Goal: Information Seeking & Learning: Learn about a topic

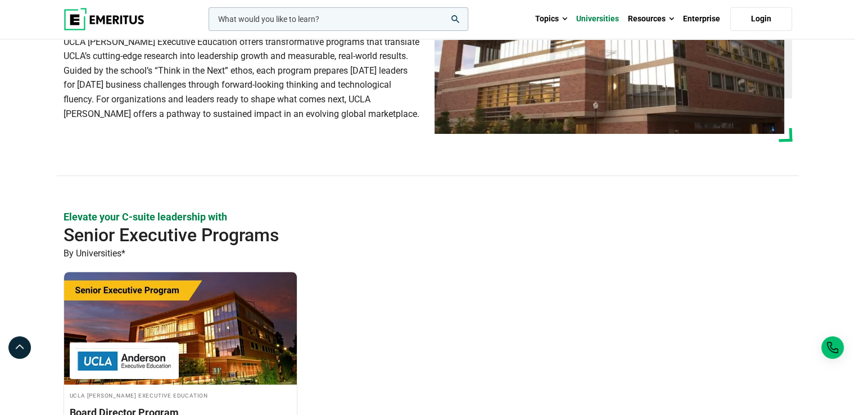
scroll to position [147, 0]
drag, startPoint x: 597, startPoint y: 17, endPoint x: 607, endPoint y: 22, distance: 11.3
click at [607, 22] on link "Universities" at bounding box center [598, 18] width 52 height 39
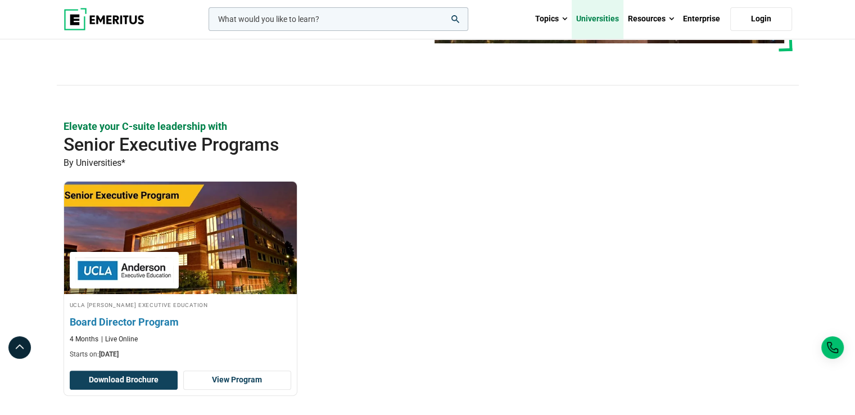
scroll to position [238, 0]
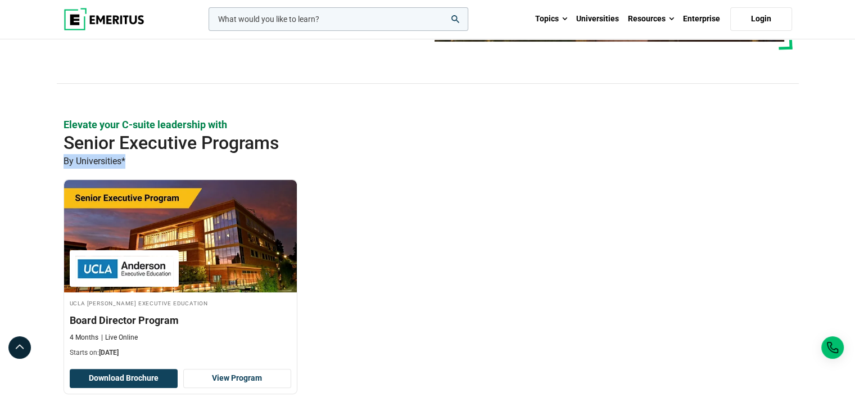
drag, startPoint x: 61, startPoint y: 160, endPoint x: 174, endPoint y: 170, distance: 113.4
click at [138, 157] on div "Elevate your C-suite leadership with Senior Executive Programs By Universities*…" at bounding box center [428, 280] width 742 height 327
click at [191, 173] on div "Elevate your C-suite leadership with Senior Executive Programs By Universities*…" at bounding box center [428, 280] width 728 height 327
drag, startPoint x: 75, startPoint y: 157, endPoint x: 153, endPoint y: 160, distance: 77.6
click at [153, 160] on div "Elevate your C-suite leadership with Senior Executive Programs By Universities*…" at bounding box center [428, 280] width 742 height 327
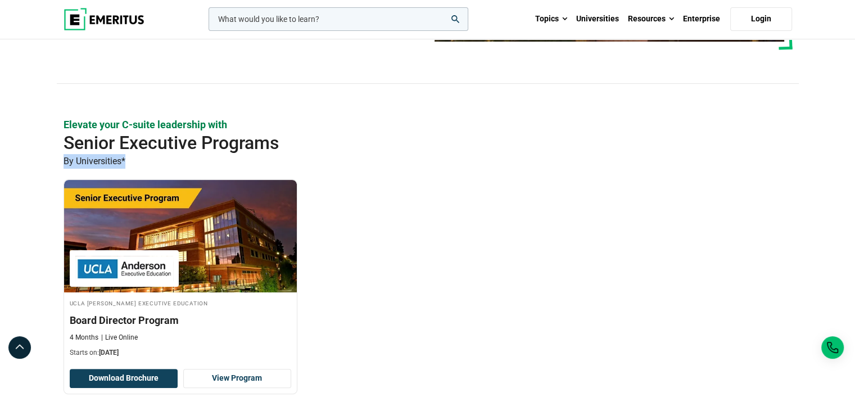
copy p "By Universities*"
click at [382, 149] on h2 "Senior Executive Programs" at bounding box center [391, 143] width 655 height 22
click at [123, 160] on p "By Universities*" at bounding box center [428, 161] width 728 height 15
click at [130, 164] on p "By Universities*" at bounding box center [428, 161] width 728 height 15
click at [124, 156] on p "By Universities*" at bounding box center [428, 161] width 728 height 15
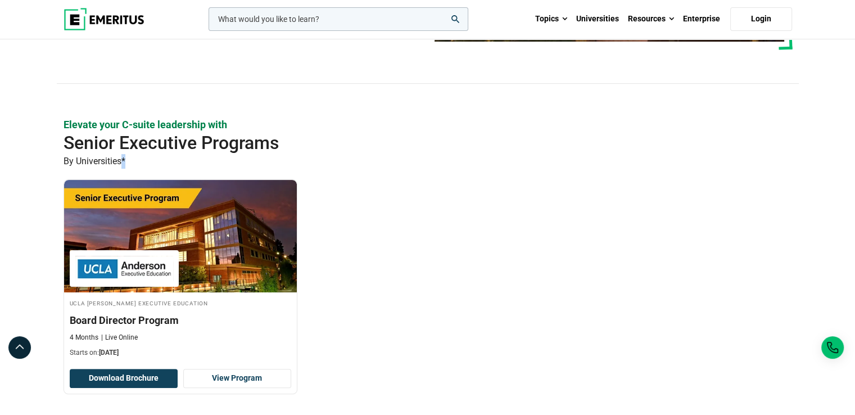
click at [142, 163] on p "By Universities*" at bounding box center [428, 161] width 728 height 15
click at [123, 160] on p "By Universities*" at bounding box center [428, 161] width 728 height 15
click at [183, 170] on div "Elevate your C-suite leadership with Senior Executive Programs By Universities*…" at bounding box center [428, 280] width 728 height 327
drag, startPoint x: 61, startPoint y: 160, endPoint x: 133, endPoint y: 161, distance: 71.4
click at [133, 161] on div "Elevate your C-suite leadership with Senior Executive Programs By Universities*…" at bounding box center [428, 280] width 742 height 327
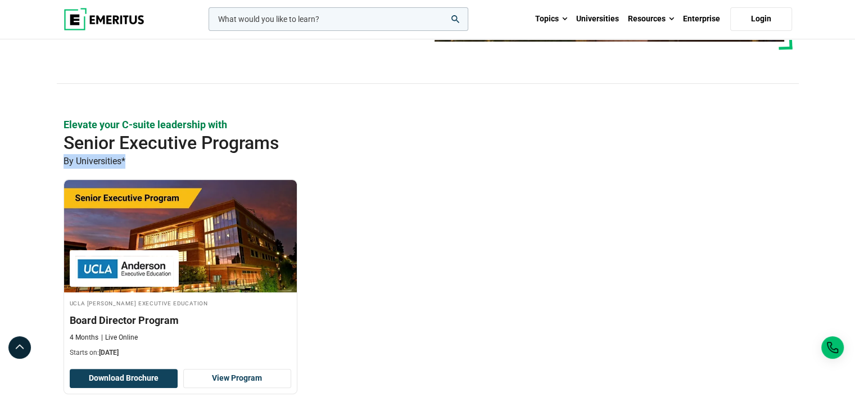
click at [133, 161] on p "By Universities*" at bounding box center [428, 161] width 728 height 15
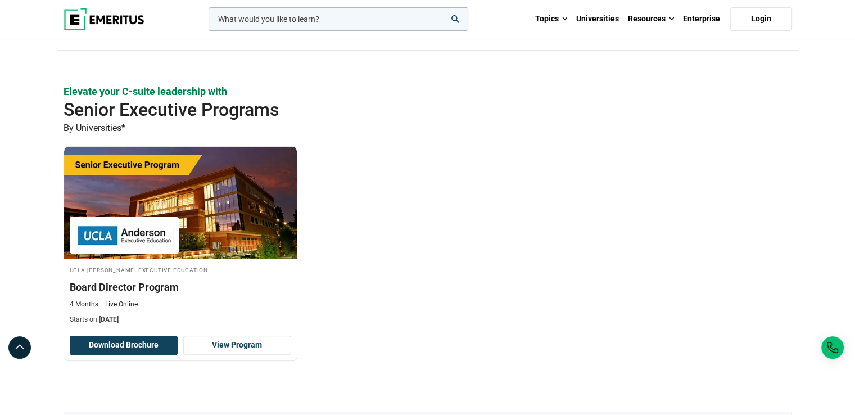
scroll to position [272, 0]
click at [126, 125] on p "By Universities*" at bounding box center [428, 127] width 728 height 15
click at [139, 131] on p "By Universities*" at bounding box center [428, 127] width 728 height 15
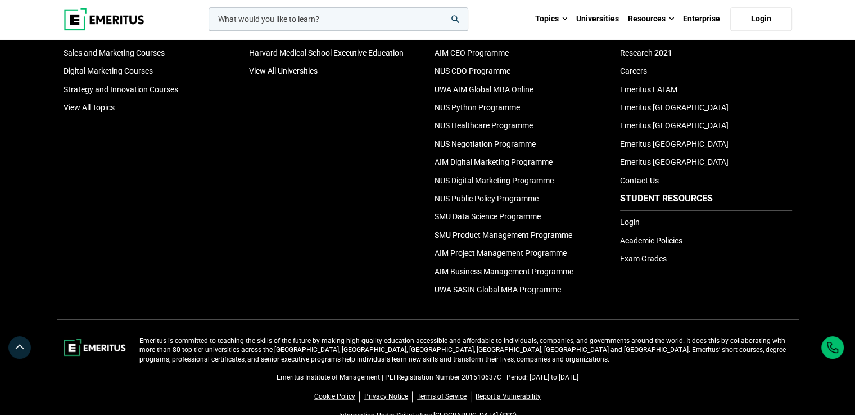
scroll to position [1163, 0]
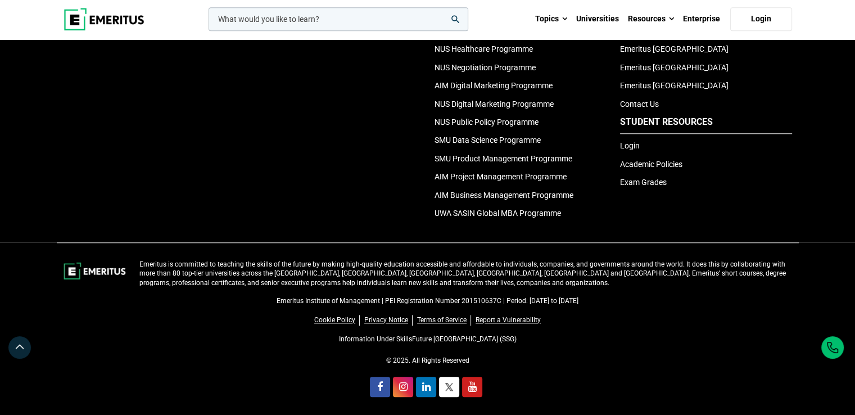
click at [353, 102] on div "Universities MIT Sloan Executive Education Columbia Business School Executive E…" at bounding box center [334, 31] width 185 height 388
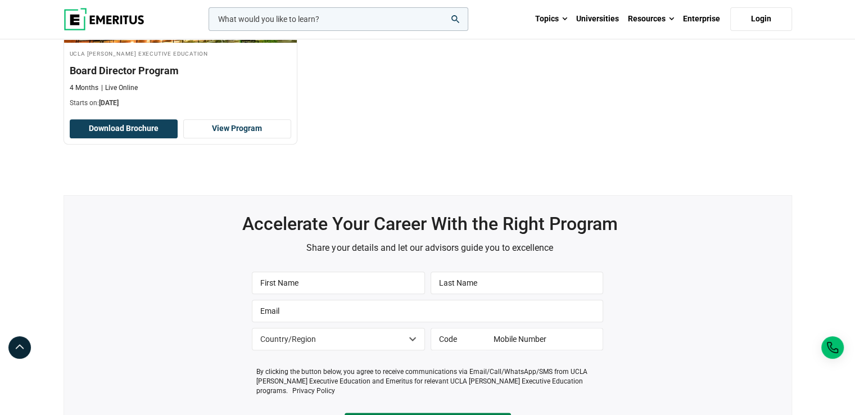
scroll to position [471, 0]
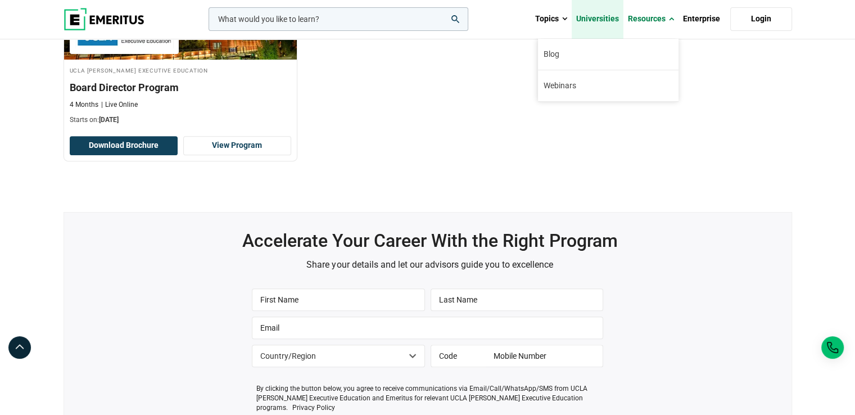
click at [579, 10] on link "Universities" at bounding box center [598, 18] width 52 height 39
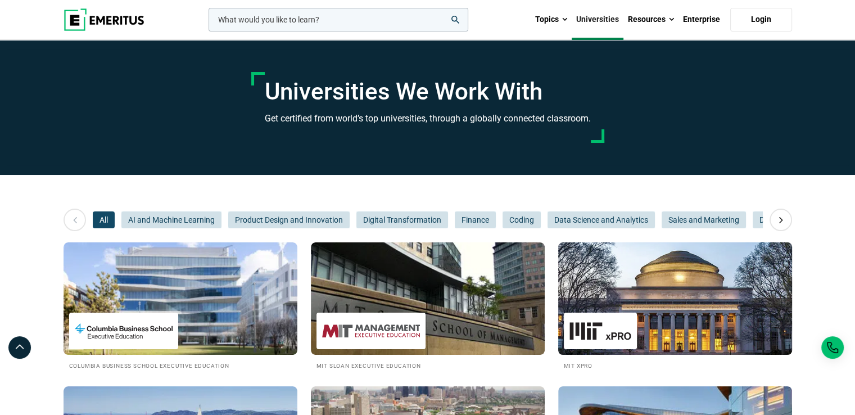
click at [697, 310] on img at bounding box center [674, 299] width 257 height 124
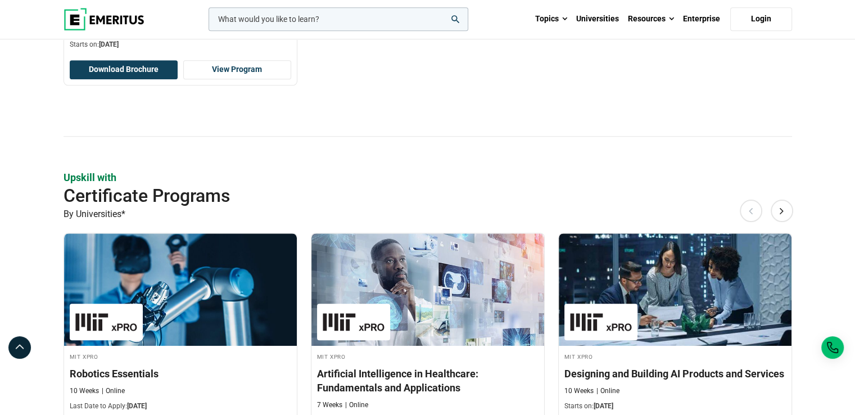
scroll to position [978, 0]
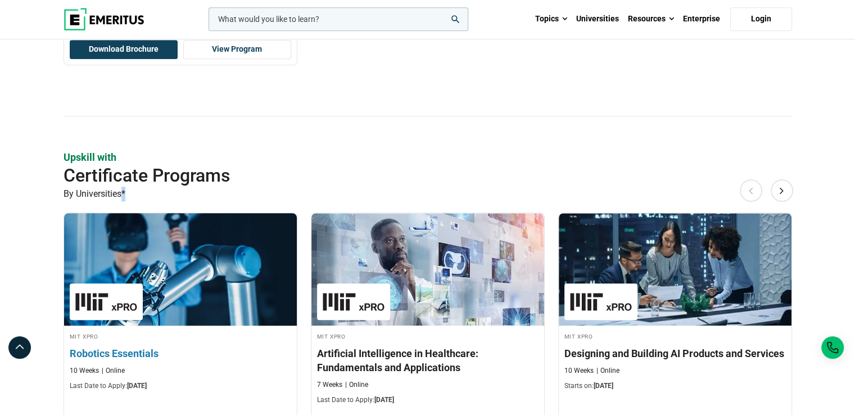
drag, startPoint x: 126, startPoint y: 192, endPoint x: 166, endPoint y: 214, distance: 46.0
click at [123, 190] on p "By Universities*" at bounding box center [428, 194] width 728 height 15
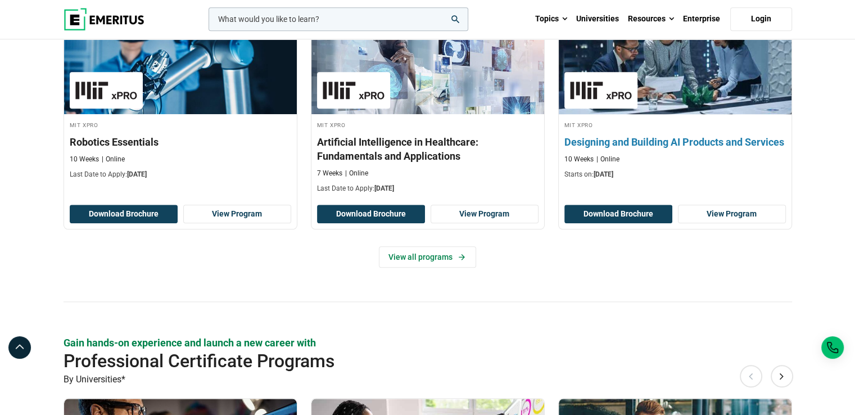
scroll to position [1190, 0]
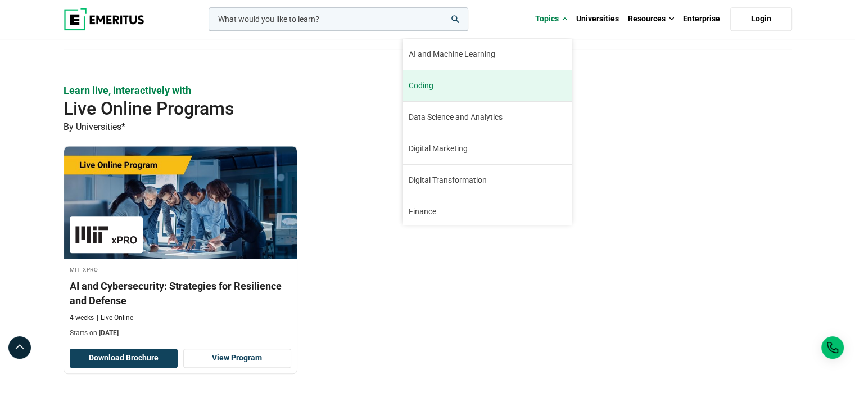
click at [468, 83] on link "Coding The world of coding has been changing rapidly in recent years. While cod…" at bounding box center [487, 85] width 169 height 31
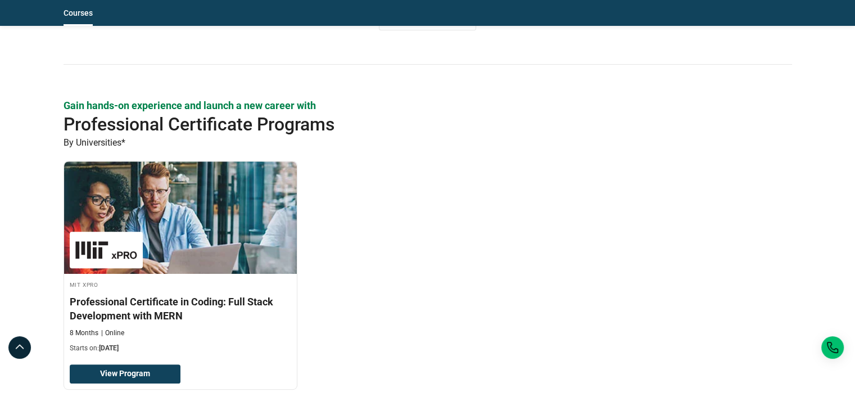
scroll to position [511, 0]
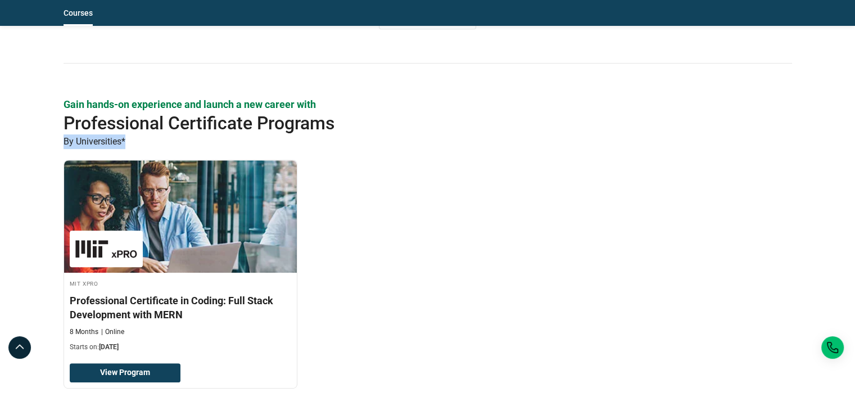
drag, startPoint x: 125, startPoint y: 140, endPoint x: 65, endPoint y: 135, distance: 59.7
click at [65, 135] on p "By Universities*" at bounding box center [428, 141] width 728 height 15
click at [197, 143] on p "By Universities*" at bounding box center [428, 141] width 728 height 15
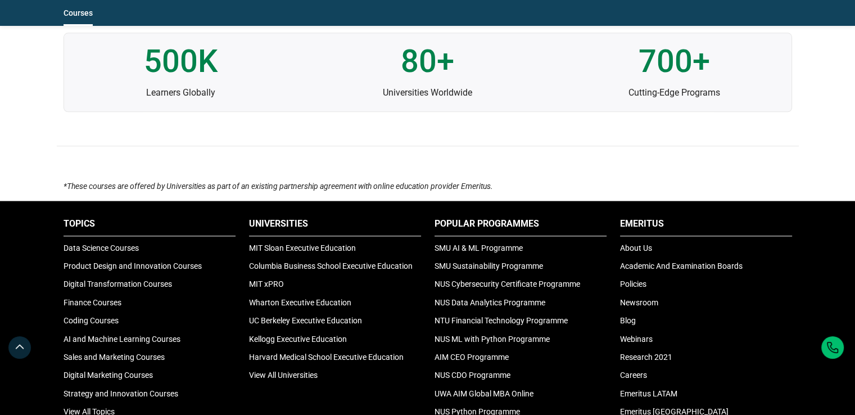
scroll to position [1221, 0]
drag, startPoint x: 62, startPoint y: 178, endPoint x: 504, endPoint y: 183, distance: 441.2
click at [504, 183] on div "*These courses are offered by Universities as part of an existing partnership a…" at bounding box center [428, 190] width 742 height 21
copy icon "*These courses are offered by Universities as part of an existing partnership a…"
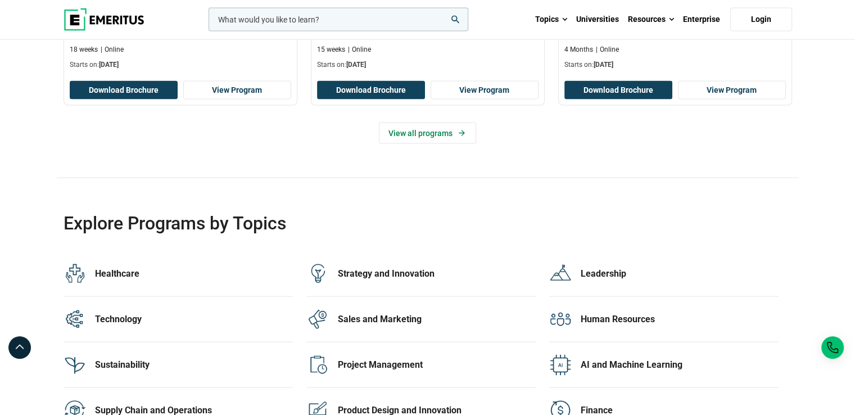
scroll to position [2118, 0]
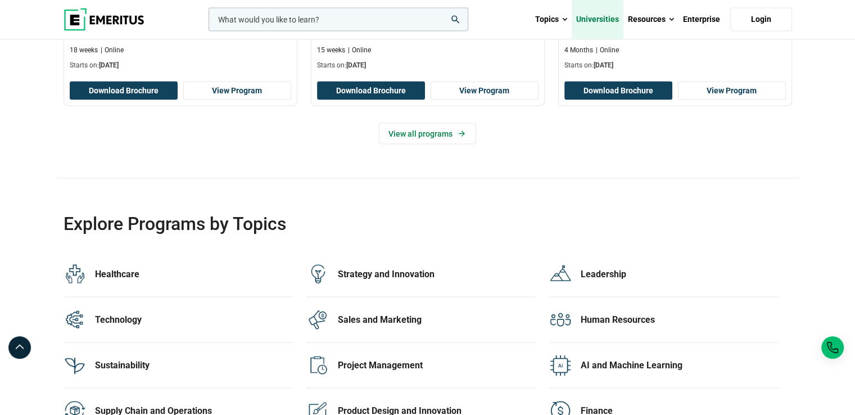
click at [582, 22] on link "Universities" at bounding box center [598, 18] width 52 height 39
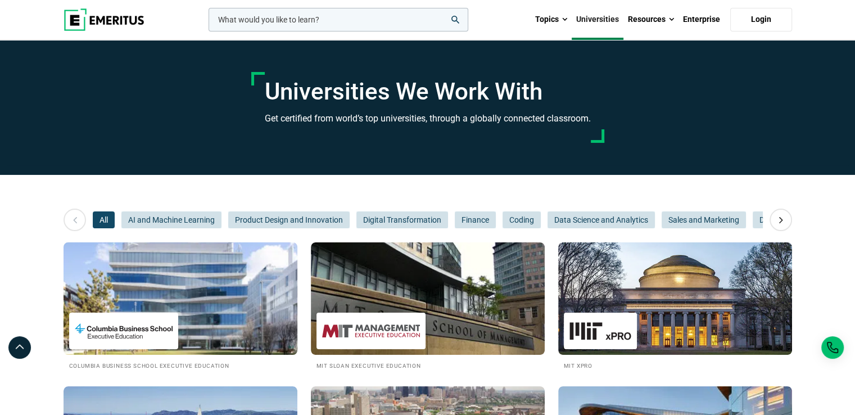
scroll to position [12, 0]
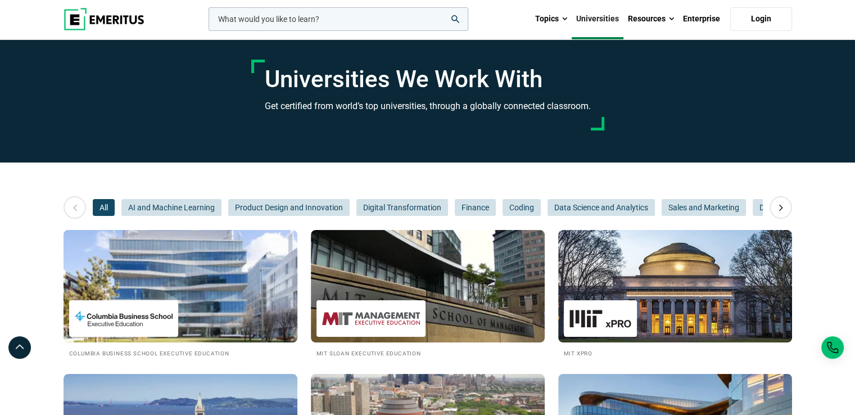
click at [220, 287] on img at bounding box center [180, 286] width 257 height 124
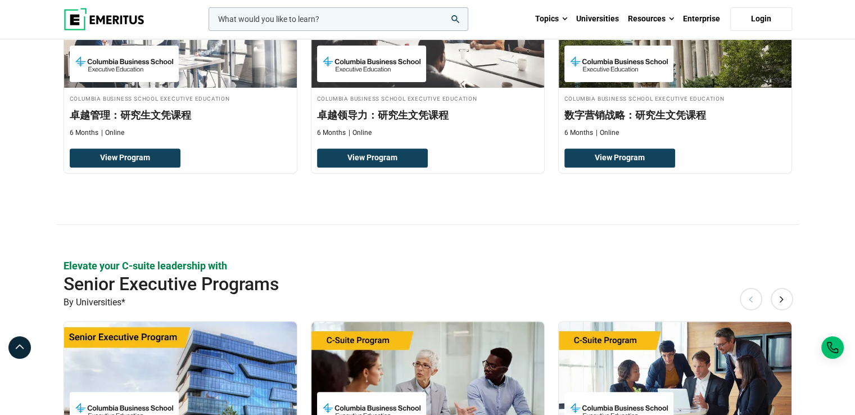
scroll to position [613, 0]
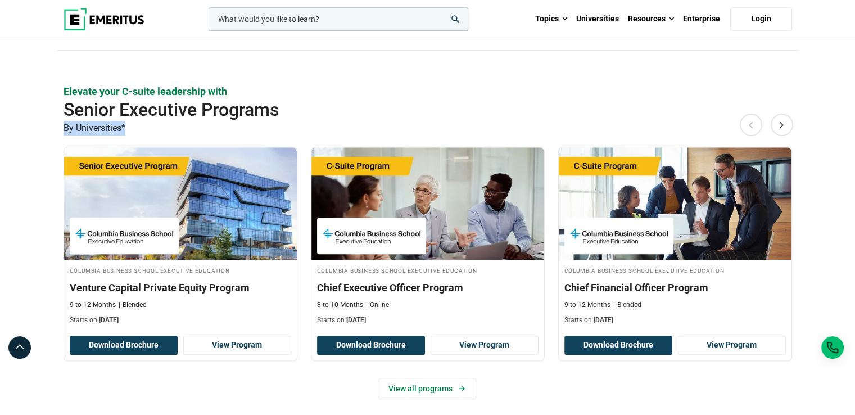
drag, startPoint x: 132, startPoint y: 124, endPoint x: 31, endPoint y: 124, distance: 100.6
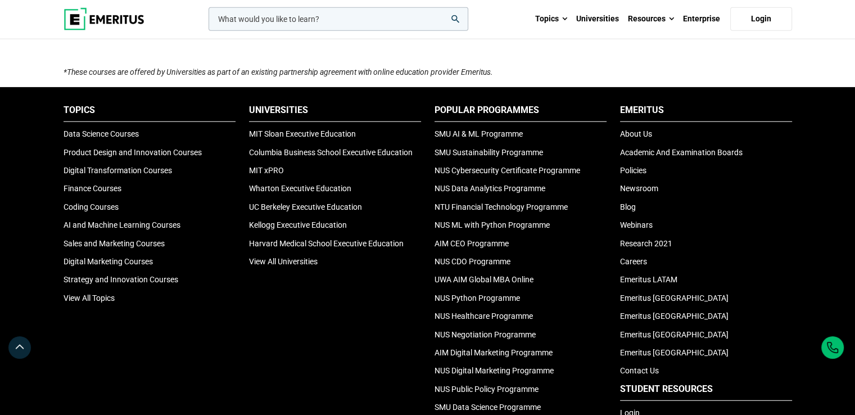
scroll to position [2804, 0]
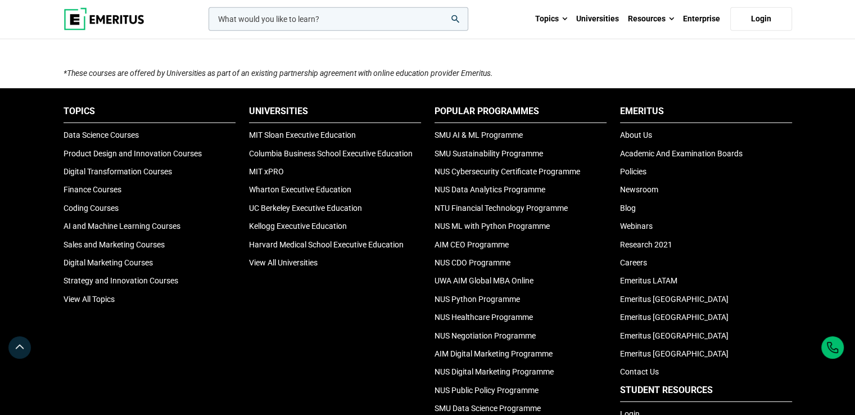
drag, startPoint x: 60, startPoint y: 68, endPoint x: 609, endPoint y: 63, distance: 548.5
click at [609, 67] on div "*These courses are offered by Universities as part of an existing partnership a…" at bounding box center [428, 77] width 742 height 21
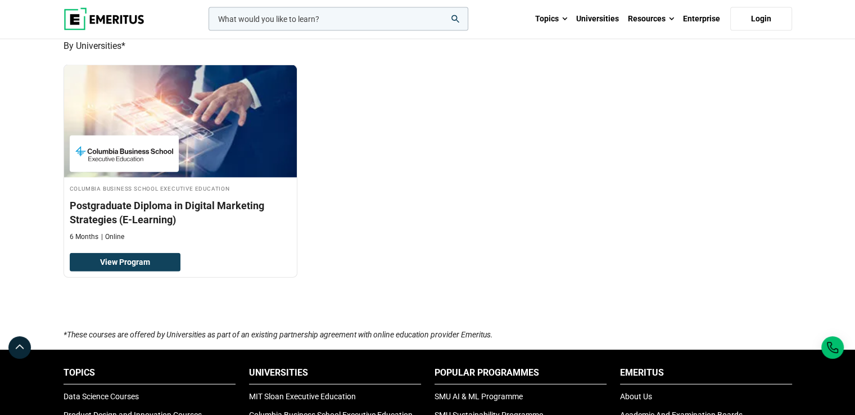
scroll to position [2544, 0]
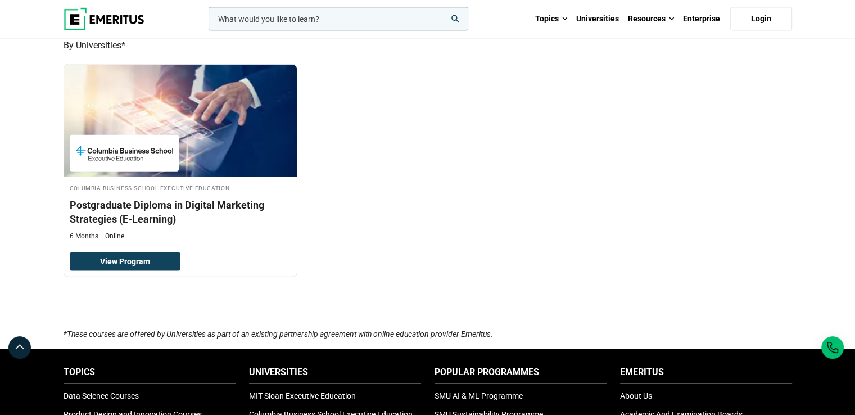
copy icon "*These courses are offered by Universities as part of an existing partnership a…"
click at [545, 297] on div "Postgraduate Diploma Programs By Universities* Columbia Business School Executi…" at bounding box center [428, 172] width 728 height 312
drag, startPoint x: 64, startPoint y: 328, endPoint x: 547, endPoint y: 321, distance: 483.4
click at [547, 321] on div "Postgraduate Diploma Programs By Universities* Columbia Business School Executi…" at bounding box center [428, 172] width 728 height 312
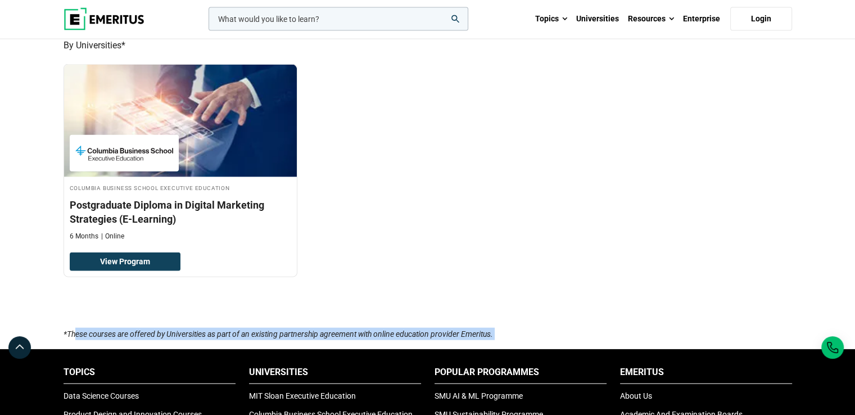
drag, startPoint x: 547, startPoint y: 321, endPoint x: 505, endPoint y: 327, distance: 42.5
click at [505, 328] on p "*These courses are offered by Universities as part of an existing partnership a…" at bounding box center [428, 334] width 728 height 12
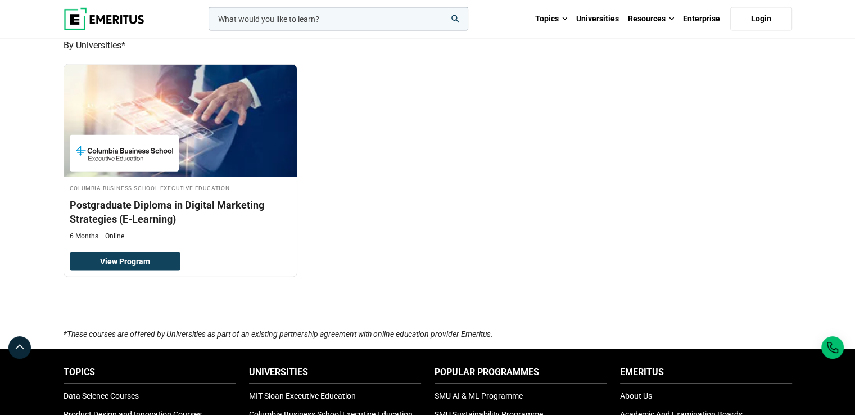
drag, startPoint x: 505, startPoint y: 327, endPoint x: 65, endPoint y: 318, distance: 440.7
click at [365, 261] on div "Columbia Business School Executive Education Postgraduate Diploma in Digital Ma…" at bounding box center [428, 179] width 742 height 230
click at [396, 228] on div "Columbia Business School Executive Education Postgraduate Diploma in Digital Ma…" at bounding box center [428, 179] width 742 height 230
click at [470, 230] on div "Columbia Business School Executive Education Postgraduate Diploma in Digital Ma…" at bounding box center [428, 179] width 742 height 230
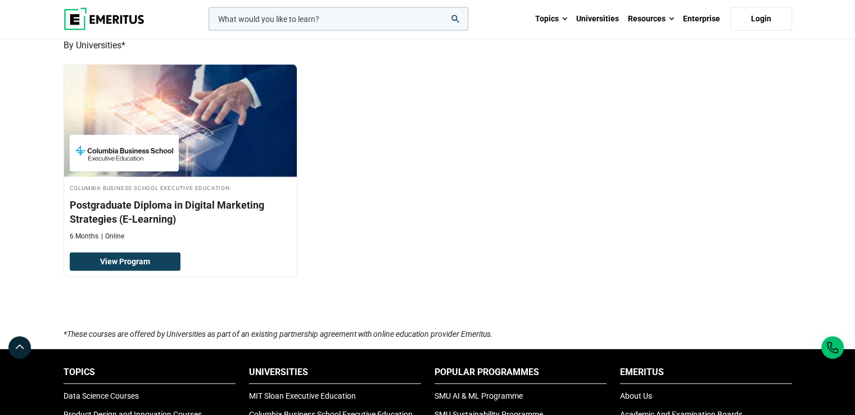
click at [369, 224] on div "Columbia Business School Executive Education Postgraduate Diploma in Digital Ma…" at bounding box center [428, 179] width 742 height 230
click at [364, 255] on div "Columbia Business School Executive Education Postgraduate Diploma in Digital Ma…" at bounding box center [428, 179] width 742 height 230
click at [304, 328] on p "*These courses are offered by Universities as part of an existing partnership a…" at bounding box center [428, 334] width 728 height 12
drag, startPoint x: 61, startPoint y: 325, endPoint x: 608, endPoint y: 338, distance: 546.4
click at [608, 338] on div "*These courses are offered by Universities as part of an existing partnership a…" at bounding box center [428, 338] width 742 height 21
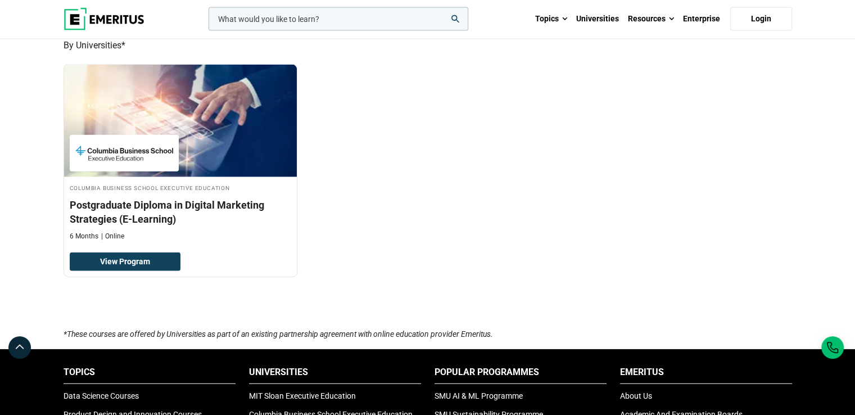
click at [581, 279] on div "Columbia Business School Executive Education Postgraduate Diploma in Digital Ma…" at bounding box center [428, 179] width 742 height 230
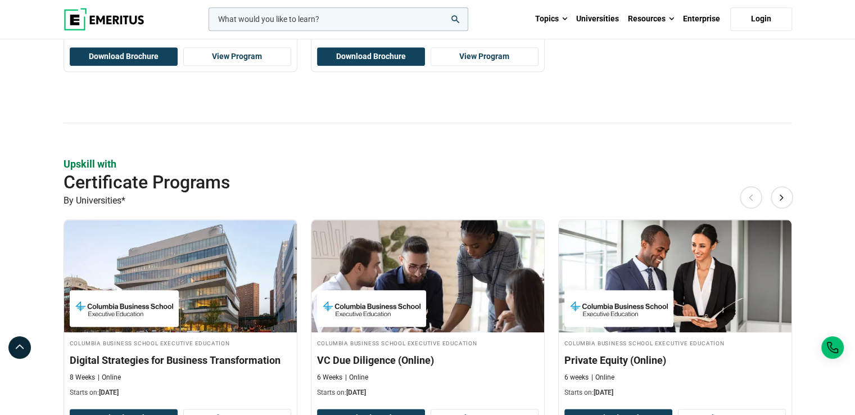
scroll to position [1297, 0]
drag, startPoint x: 129, startPoint y: 198, endPoint x: 52, endPoint y: 194, distance: 77.1
click at [263, 157] on p "Upskill with" at bounding box center [428, 164] width 728 height 14
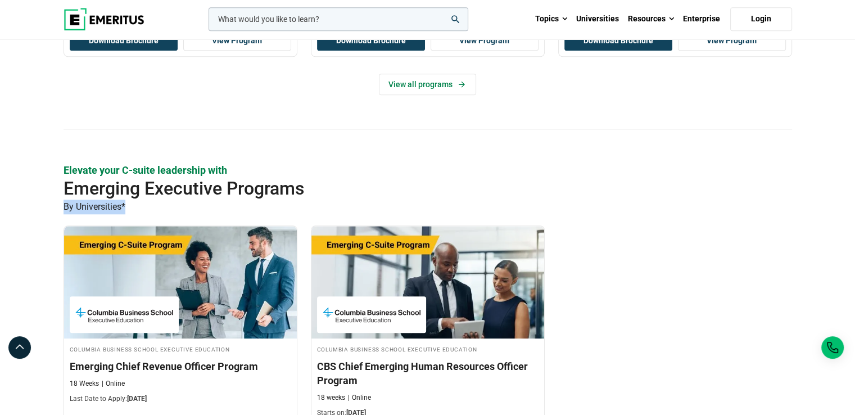
drag, startPoint x: 123, startPoint y: 205, endPoint x: 33, endPoint y: 204, distance: 89.9
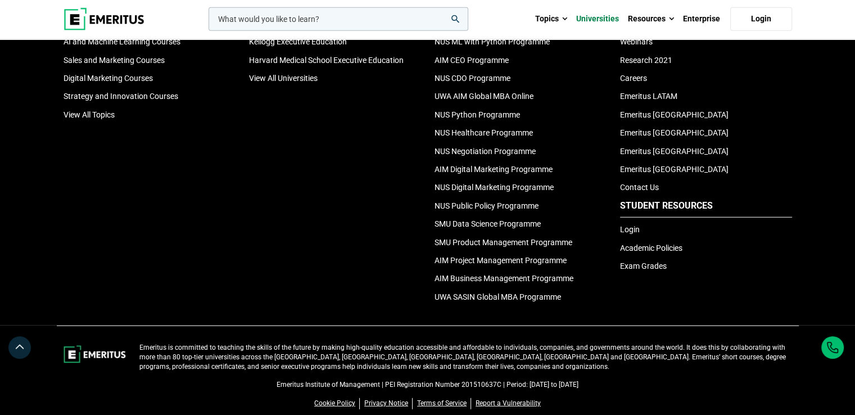
scroll to position [2990, 0]
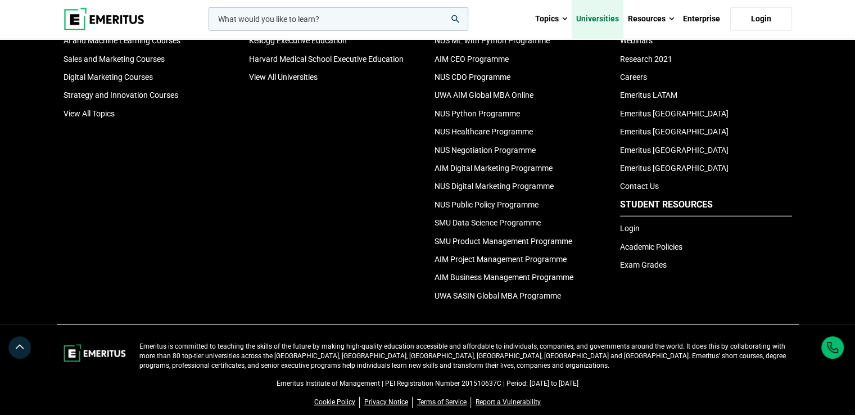
click at [594, 9] on link "Universities" at bounding box center [598, 18] width 52 height 39
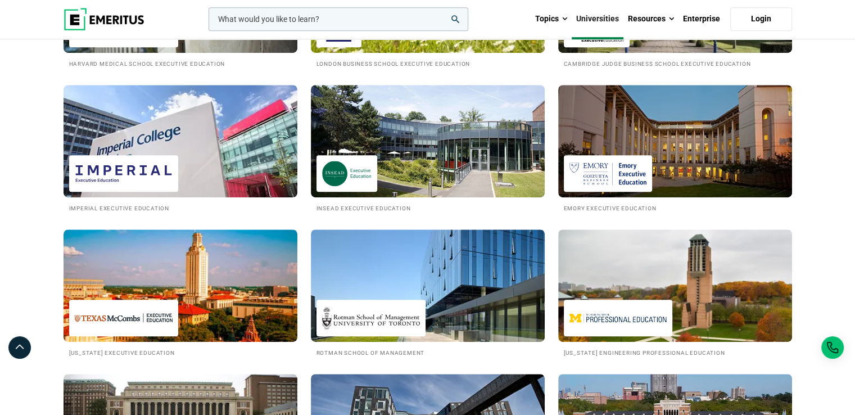
scroll to position [563, 0]
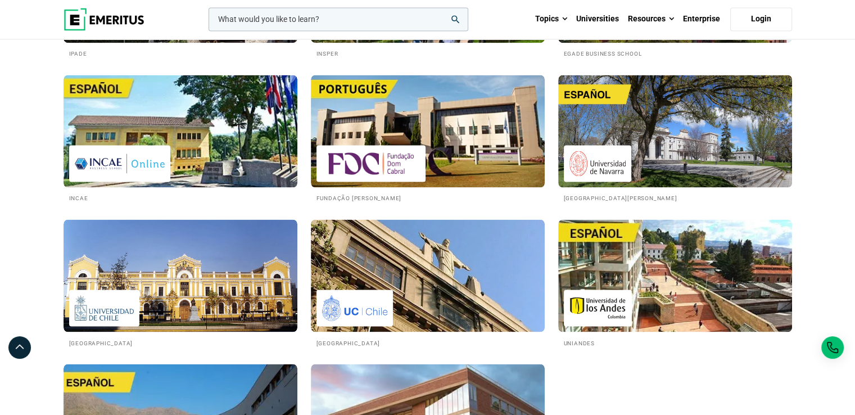
scroll to position [2137, 0]
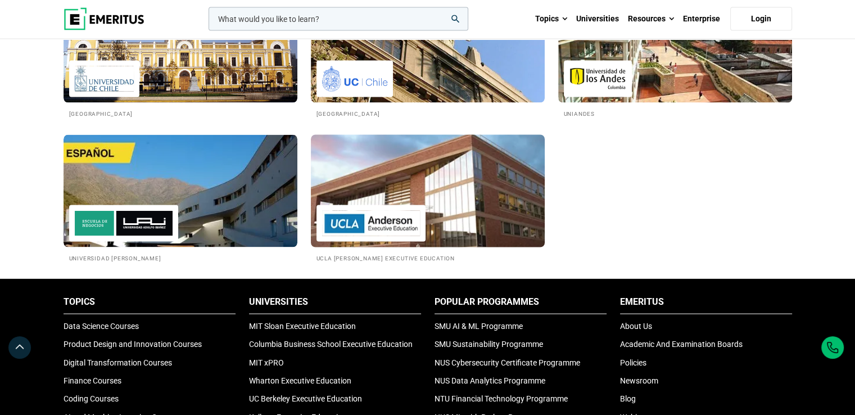
click at [520, 185] on img at bounding box center [427, 191] width 257 height 124
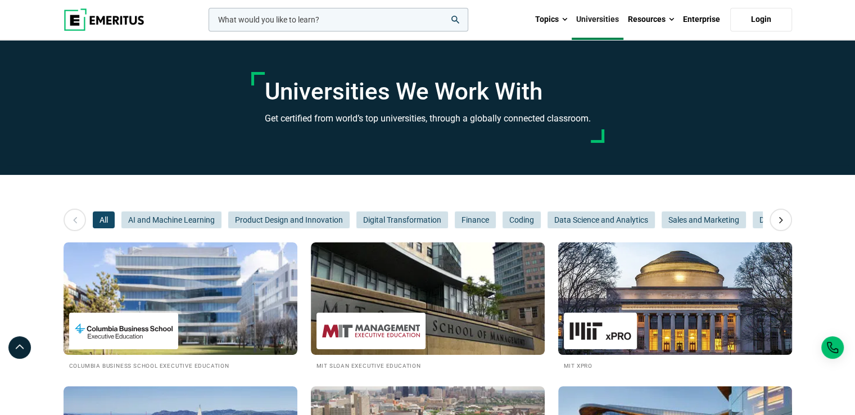
click at [687, 297] on img at bounding box center [674, 299] width 257 height 124
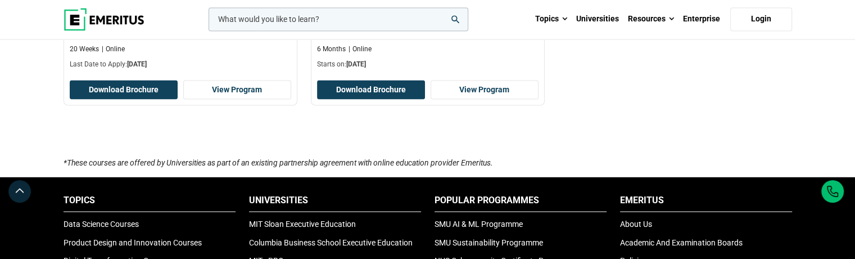
scroll to position [2108, 0]
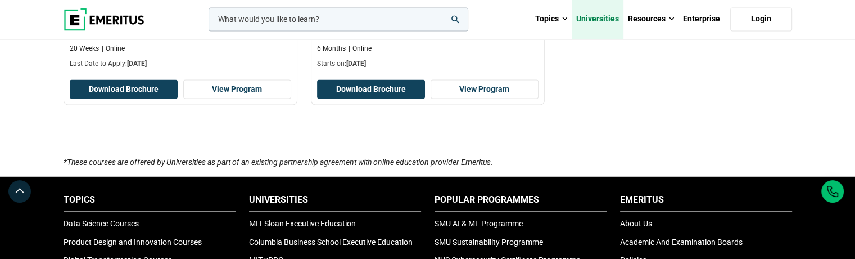
click at [606, 22] on link "Universities" at bounding box center [598, 18] width 52 height 39
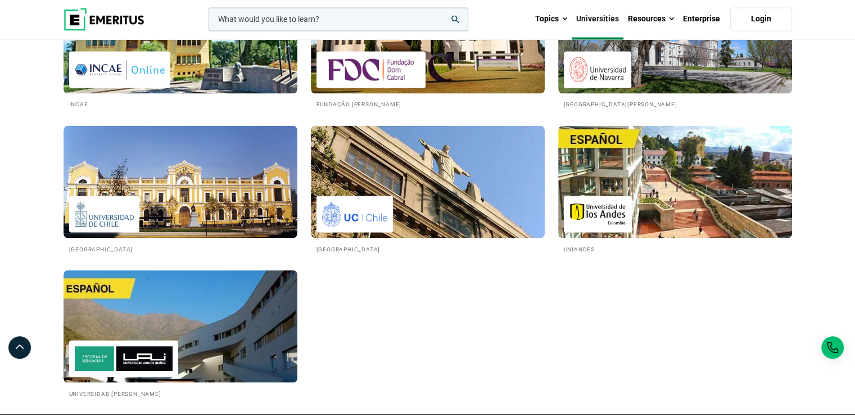
scroll to position [2010, 0]
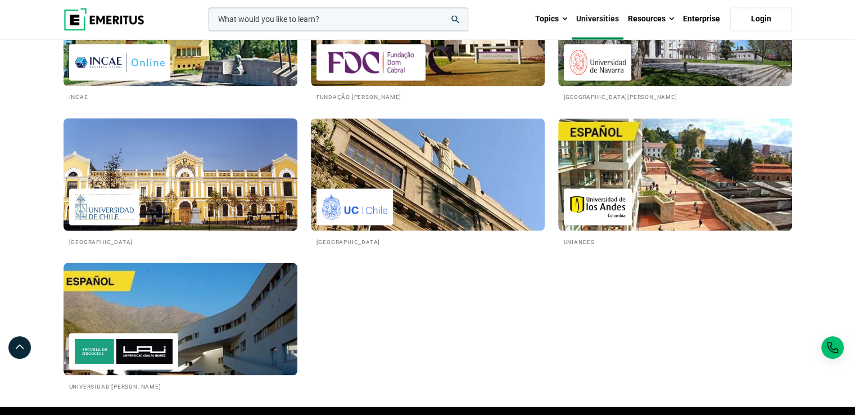
click at [211, 192] on img at bounding box center [180, 174] width 257 height 124
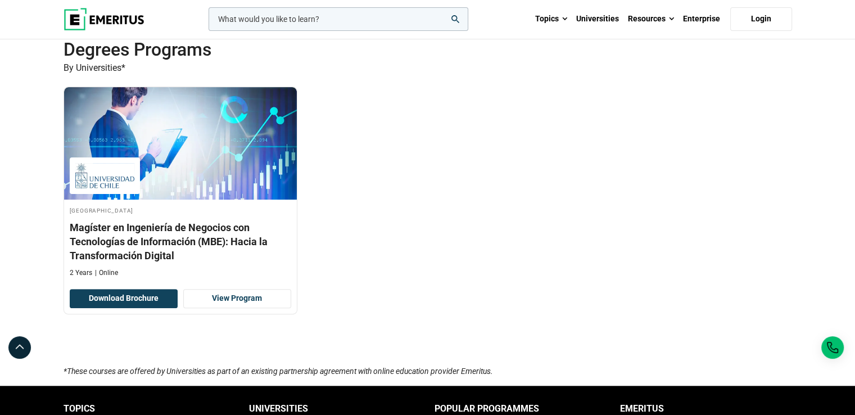
scroll to position [334, 0]
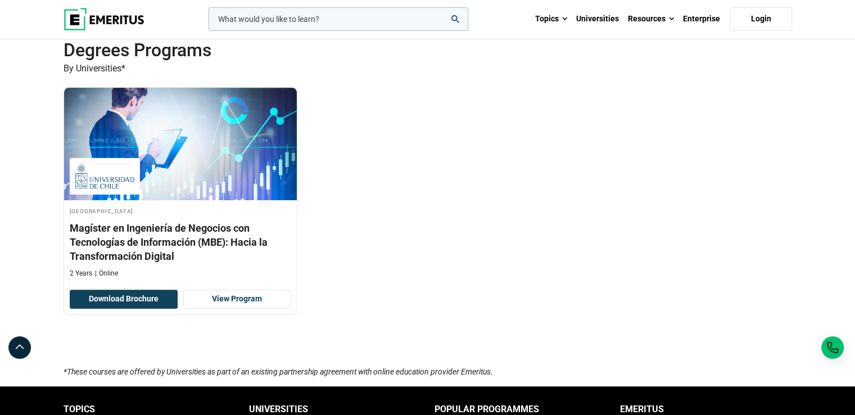
drag, startPoint x: 65, startPoint y: 356, endPoint x: 504, endPoint y: 365, distance: 439.0
click at [504, 365] on div "*These courses are offered by Universities as part of an existing partnership a…" at bounding box center [428, 375] width 742 height 21
copy icon "*These courses are offered by Universities as part of an existing partnership a…"
click at [478, 302] on div "Universidad de Chile Magíster en Ingeniería de Negocios con Tecnologías de Info…" at bounding box center [428, 209] width 742 height 244
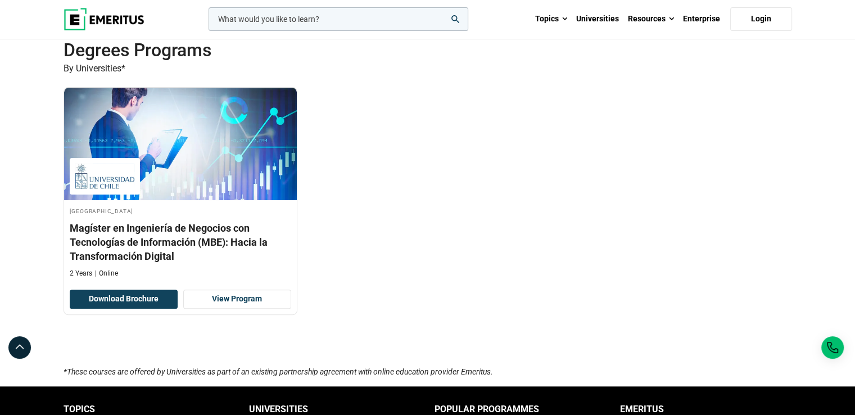
click at [360, 238] on div "Universidad de Chile Magíster en Ingeniería de Negocios con Tecnologías de Info…" at bounding box center [428, 209] width 742 height 244
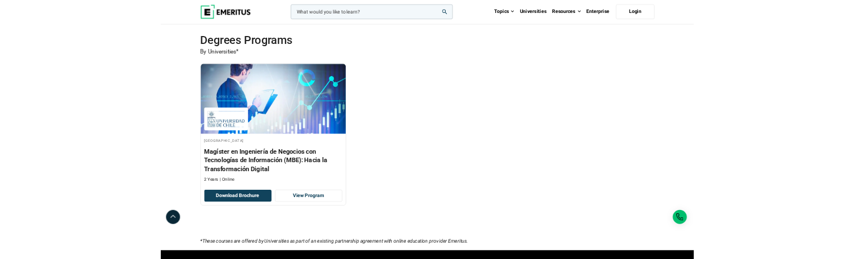
scroll to position [321, 0]
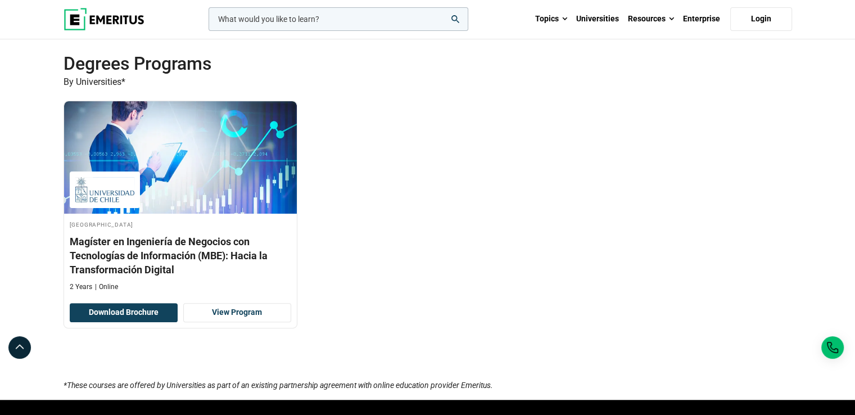
click at [392, 331] on div "Degrees Programs By Universities* Universidad de Chile Magíster en Ingeniería d…" at bounding box center [428, 215] width 728 height 326
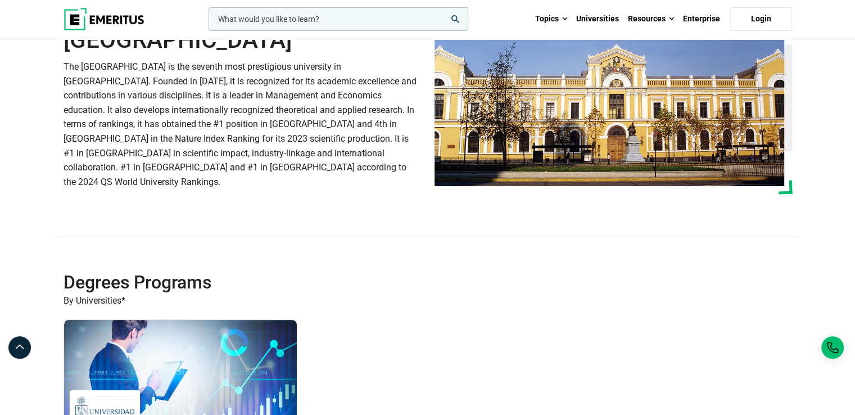
scroll to position [103, 0]
click at [584, 13] on link "Universities" at bounding box center [598, 18] width 52 height 39
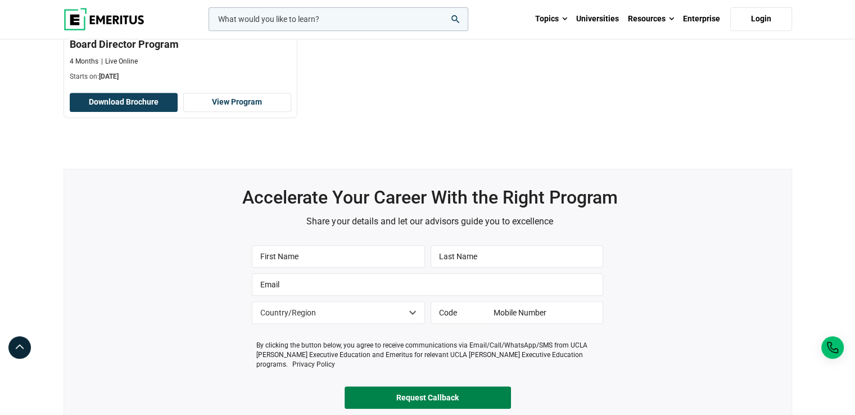
scroll to position [503, 0]
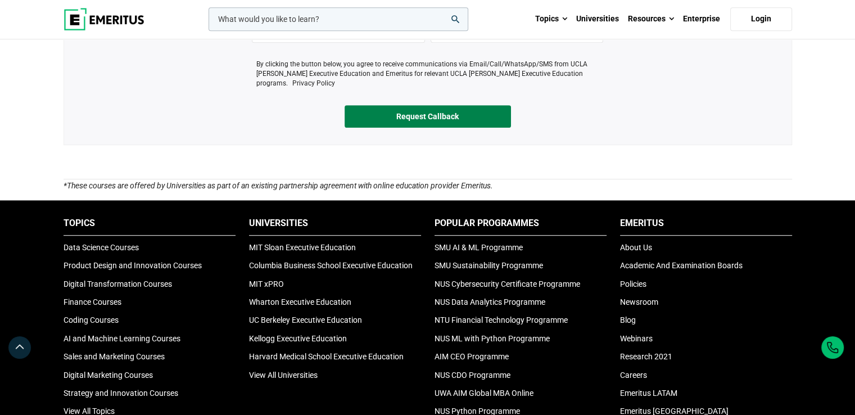
scroll to position [796, 0]
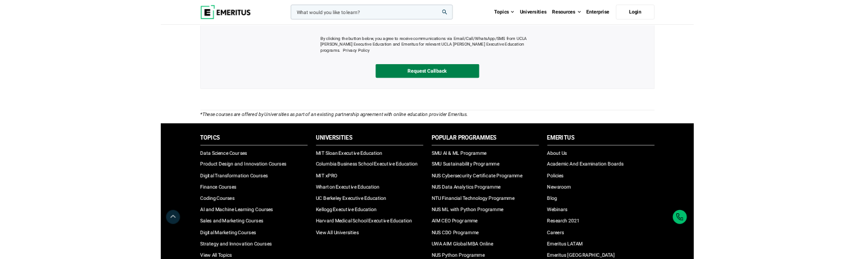
scroll to position [799, 0]
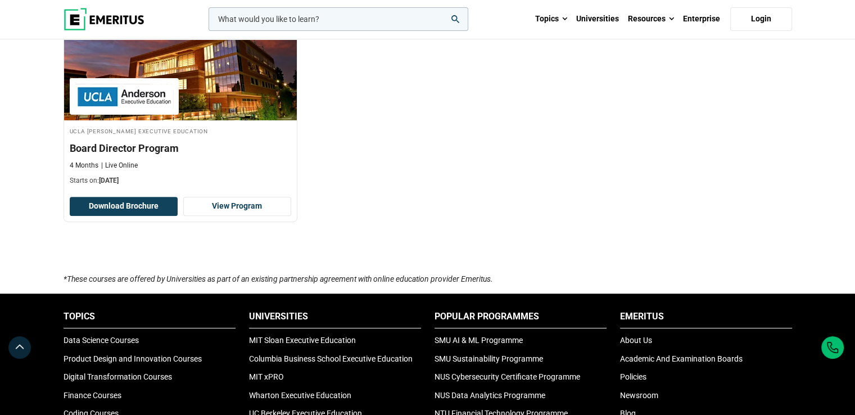
scroll to position [411, 0]
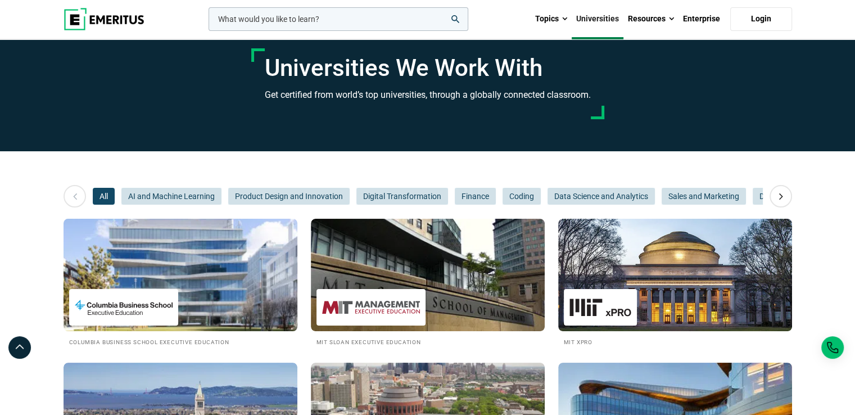
scroll to position [24, 0]
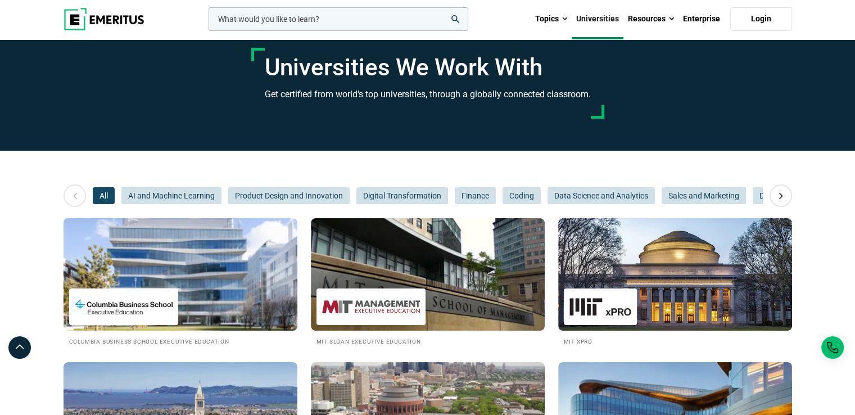
click at [143, 268] on img at bounding box center [180, 274] width 257 height 124
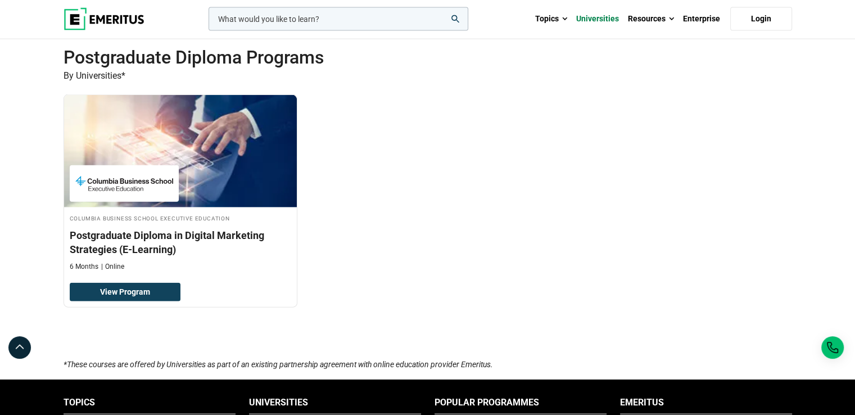
scroll to position [2512, 0]
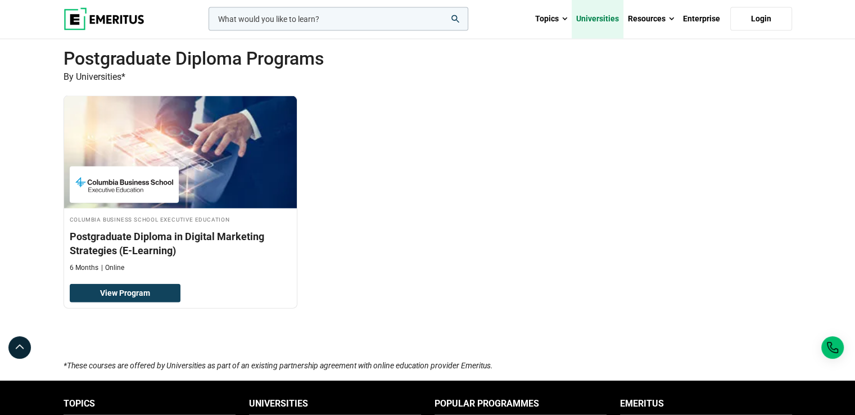
click at [587, 24] on link "Universities" at bounding box center [598, 18] width 52 height 39
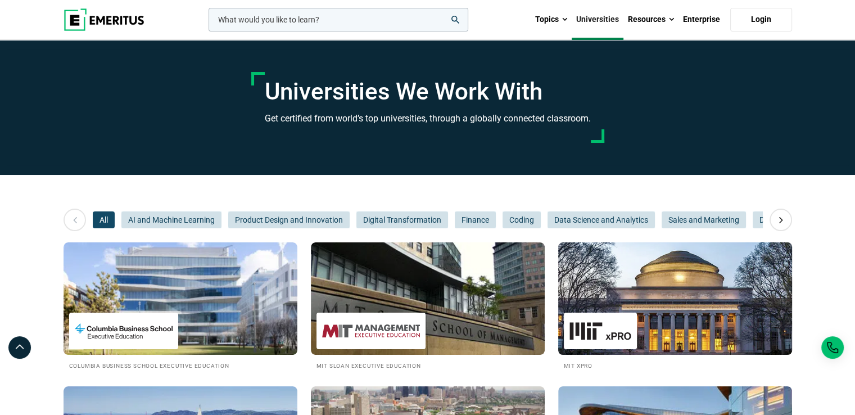
click at [709, 323] on img at bounding box center [674, 299] width 257 height 124
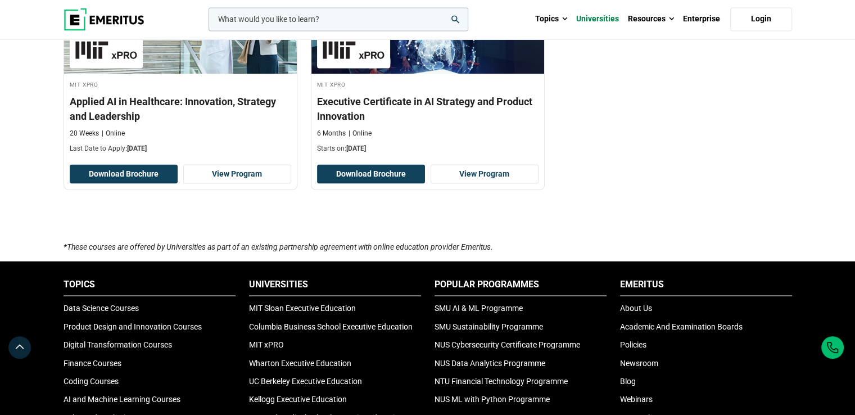
scroll to position [2027, 0]
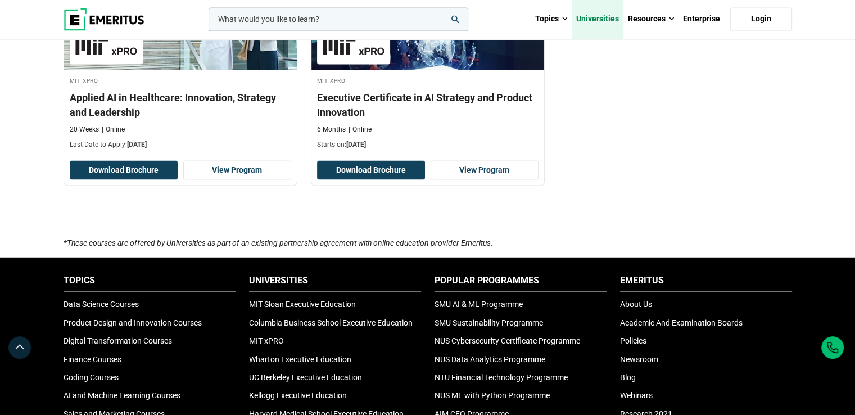
click at [599, 21] on link "Universities" at bounding box center [598, 18] width 52 height 39
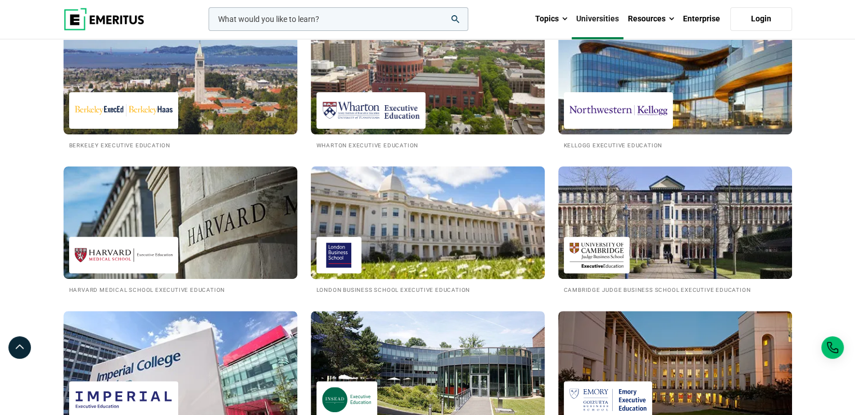
scroll to position [364, 0]
click at [397, 245] on img at bounding box center [427, 223] width 257 height 124
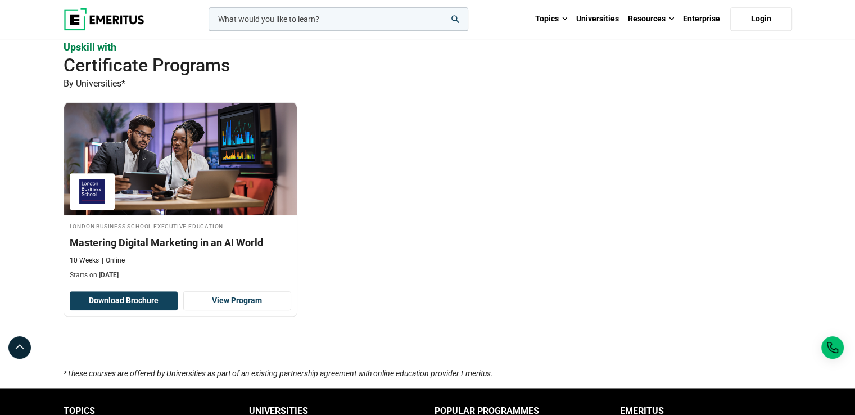
scroll to position [764, 0]
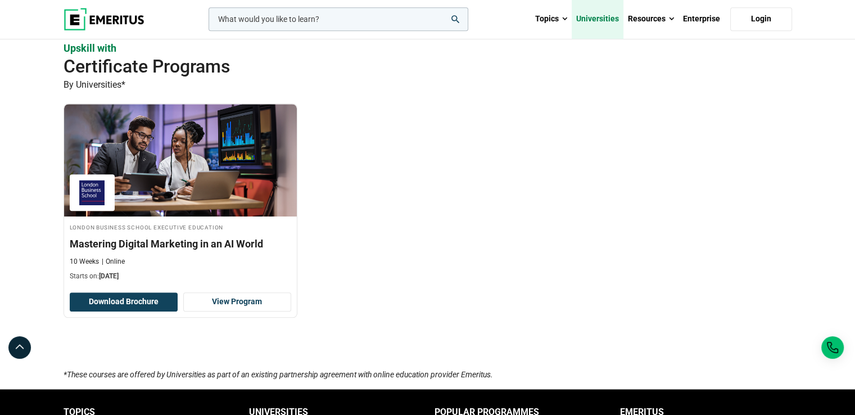
click at [606, 21] on link "Universities" at bounding box center [598, 18] width 52 height 39
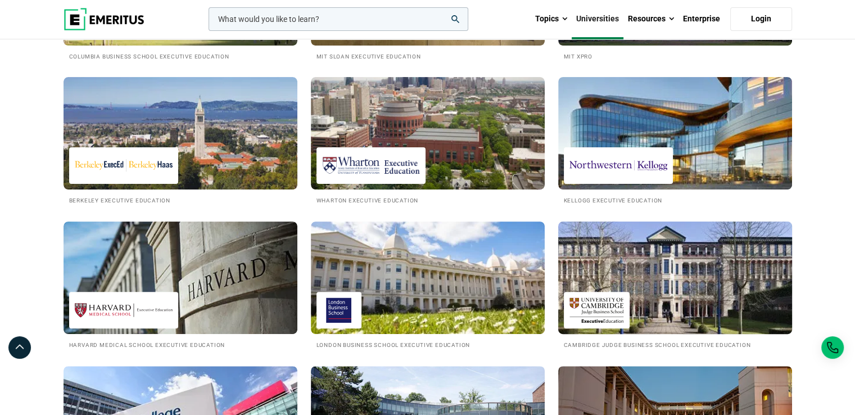
scroll to position [310, 0]
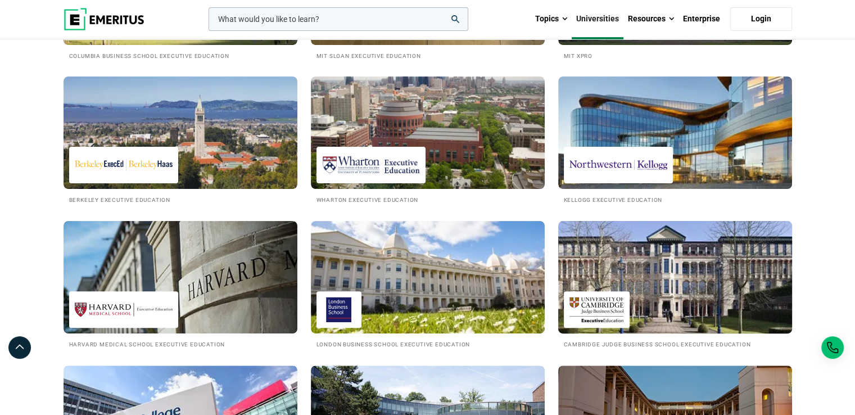
click at [664, 300] on img at bounding box center [674, 277] width 257 height 124
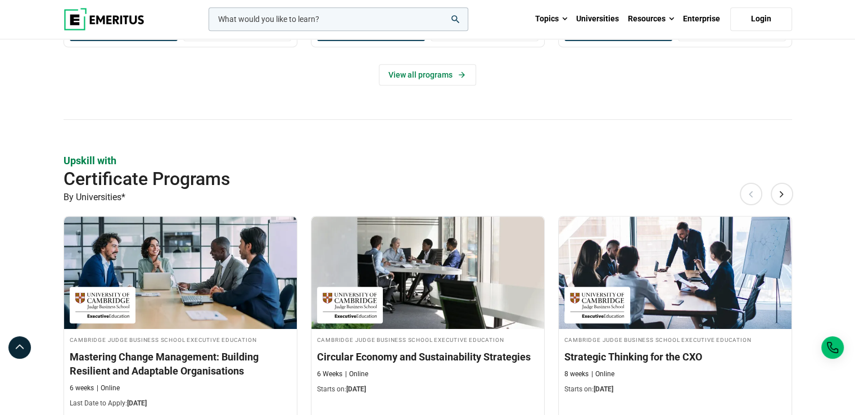
scroll to position [609, 0]
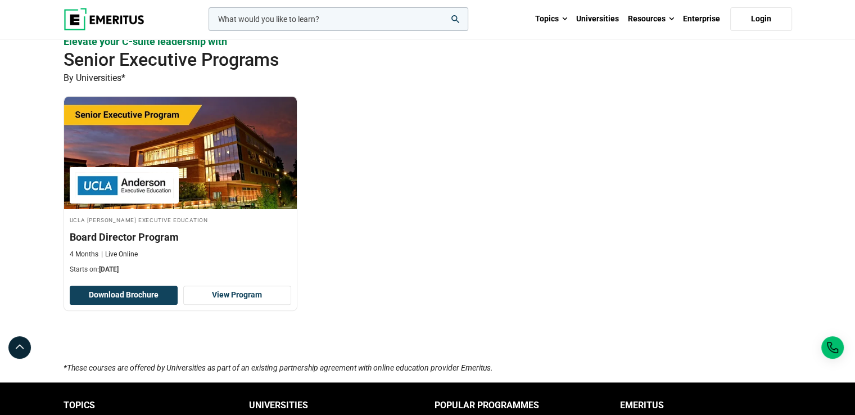
scroll to position [284, 0]
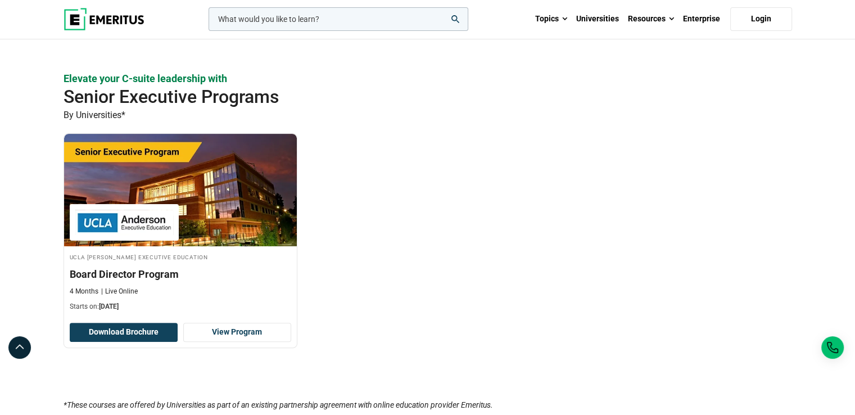
click at [478, 229] on div "UCLA [PERSON_NAME] Executive Education Board Director Program 4 Months Live Onl…" at bounding box center [428, 248] width 742 height 231
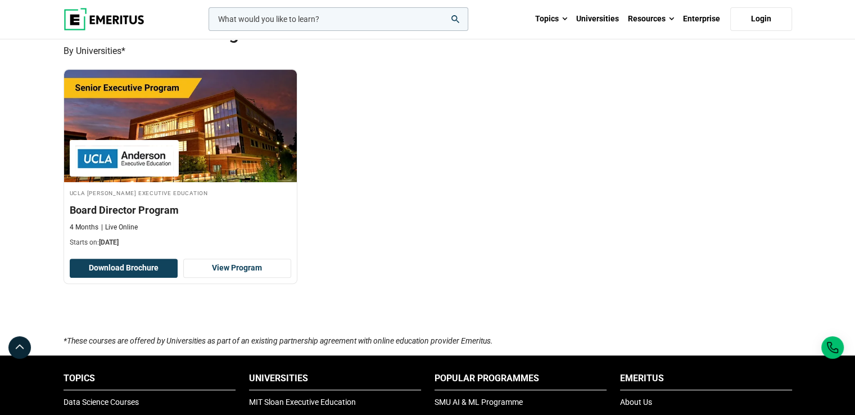
scroll to position [348, 0]
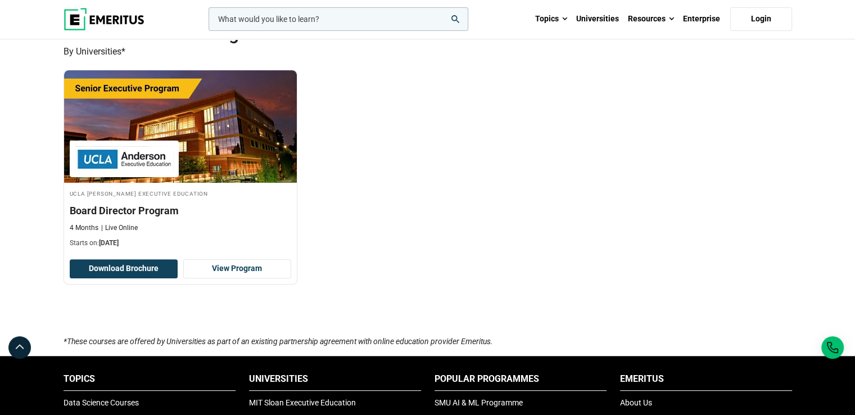
drag, startPoint x: 50, startPoint y: 338, endPoint x: 617, endPoint y: 351, distance: 567.2
click at [617, 351] on div "UCLA [PERSON_NAME] Executive Education UCLA [PERSON_NAME] Executive Education o…" at bounding box center [427, 24] width 855 height 664
copy icon "*These courses are offered by Universities as part of an existing partnership a…"
click at [495, 300] on div "UCLA [PERSON_NAME] Executive Education Board Director Program 4 Months Live Onl…" at bounding box center [428, 185] width 742 height 231
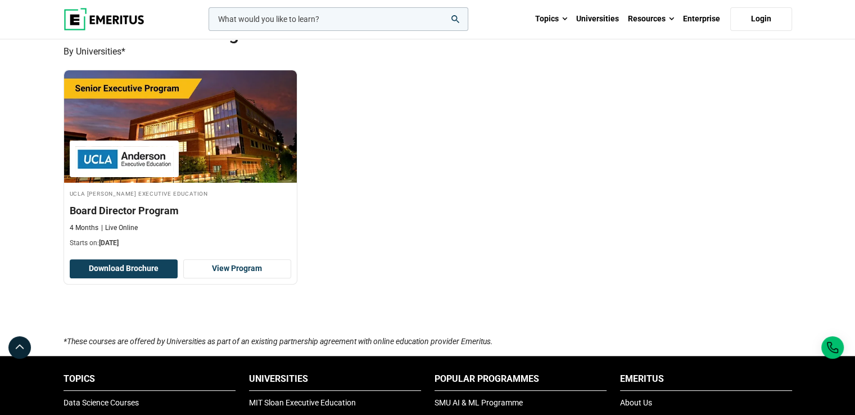
click at [427, 313] on div "Elevate your C-suite leadership with Senior Executive Programs By Universities*…" at bounding box center [428, 171] width 728 height 327
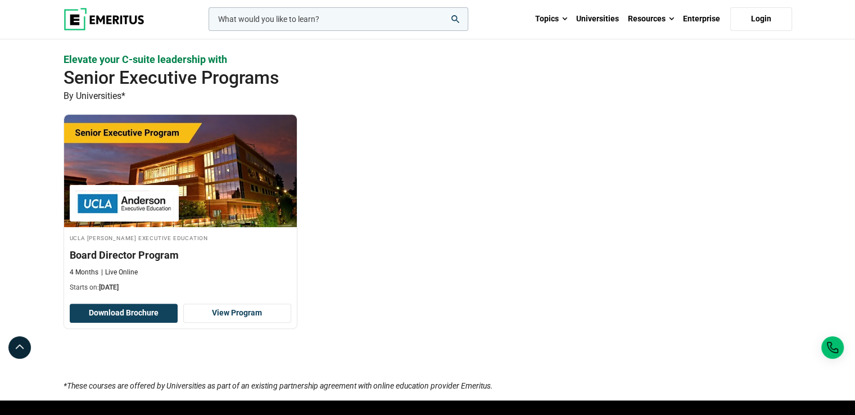
scroll to position [303, 0]
click at [427, 189] on div "UCLA [PERSON_NAME] Executive Education Board Director Program 4 Months Live Onl…" at bounding box center [428, 229] width 742 height 231
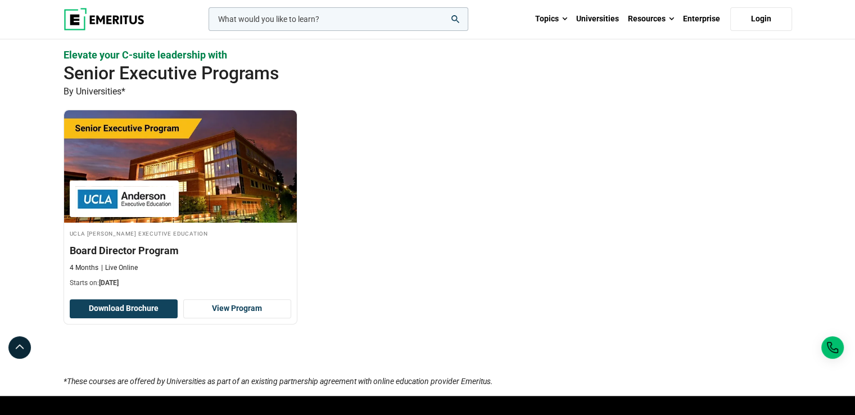
scroll to position [308, 0]
click at [391, 221] on div "UCLA [PERSON_NAME] Executive Education Board Director Program 4 Months Live Onl…" at bounding box center [428, 225] width 742 height 231
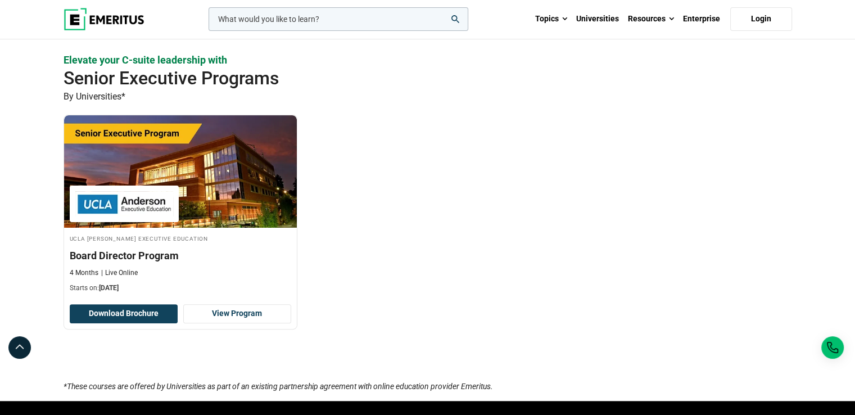
scroll to position [305, 0]
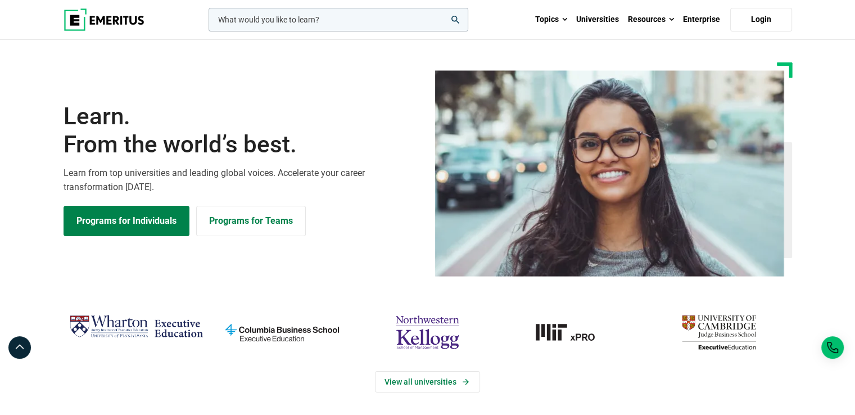
click at [314, 91] on div "Learn. From the world’s best. Learn from top universities and leading global vo…" at bounding box center [428, 169] width 742 height 214
click at [586, 16] on link "Universities" at bounding box center [598, 19] width 52 height 39
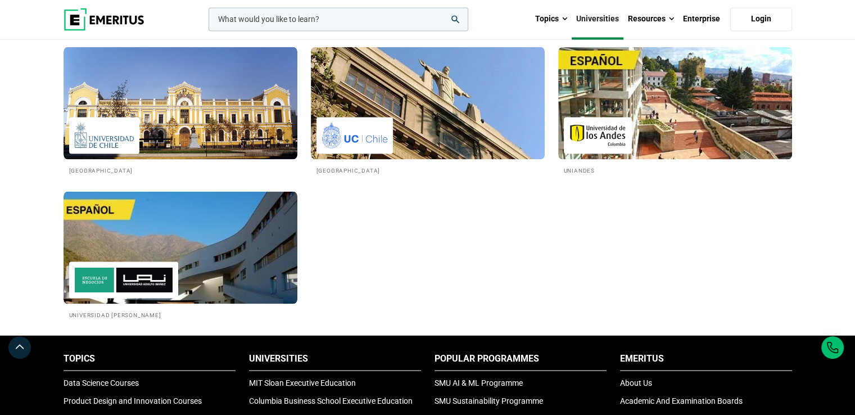
scroll to position [2082, 0]
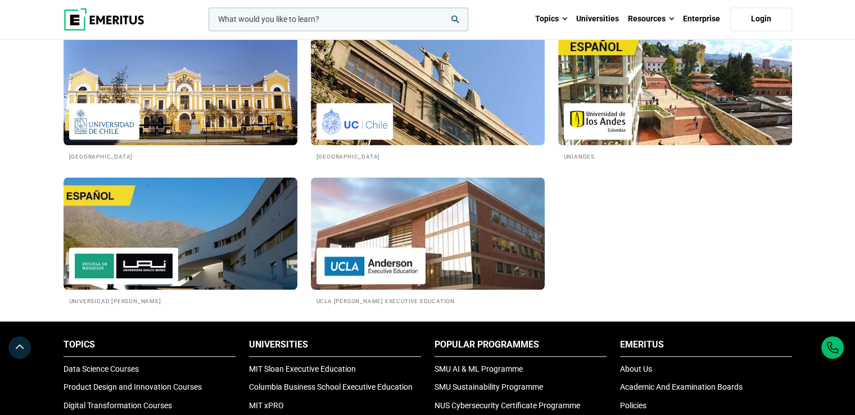
scroll to position [2095, 0]
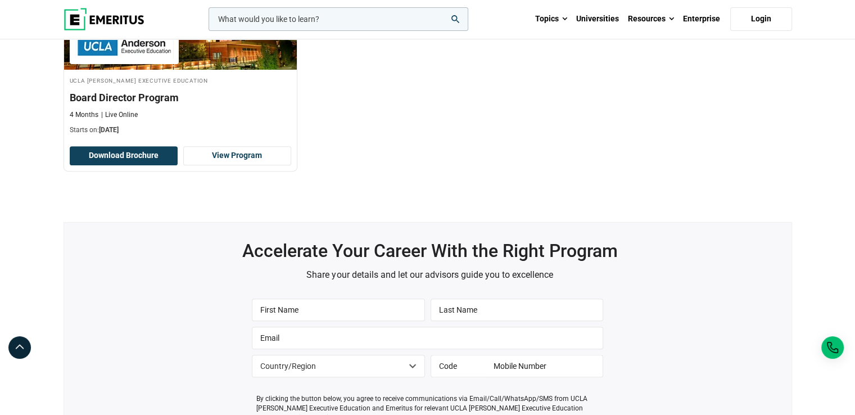
scroll to position [459, 0]
